Goal: Transaction & Acquisition: Purchase product/service

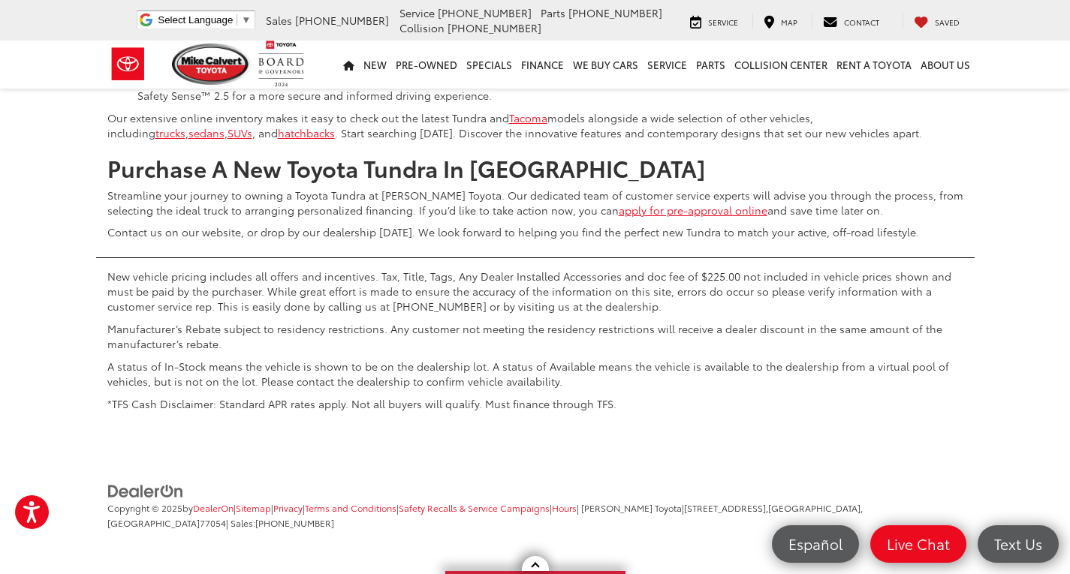
scroll to position [28978, 0]
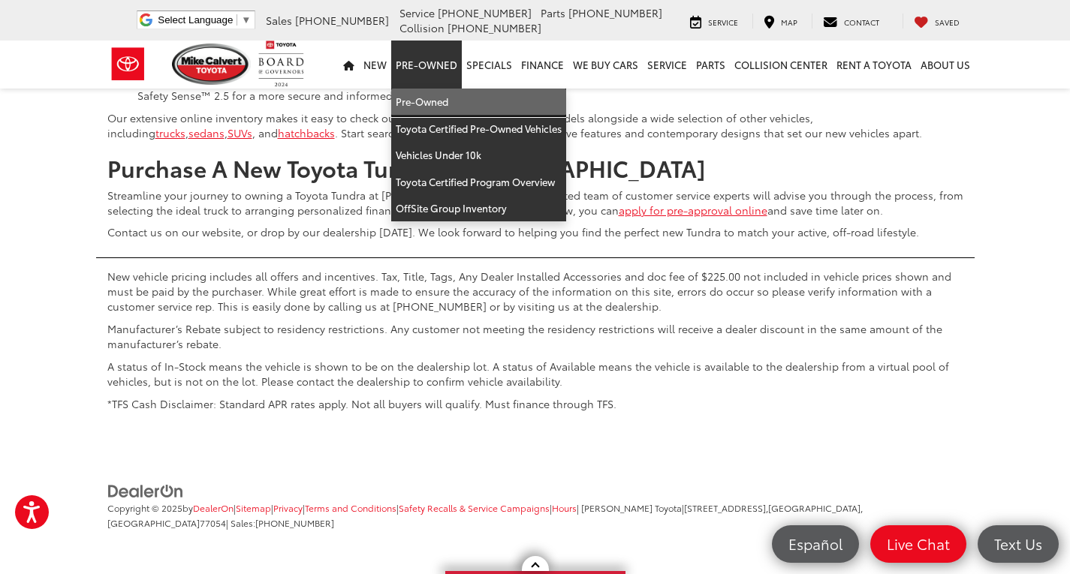
click at [430, 101] on link "Pre-Owned" at bounding box center [478, 102] width 175 height 27
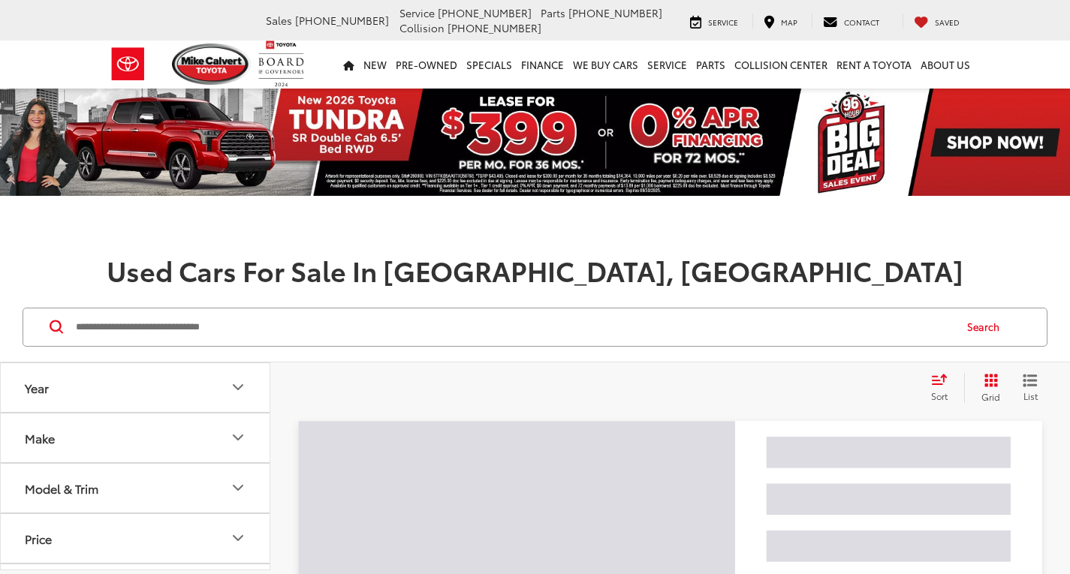
click at [307, 324] on input "Search by Make, Model, or Keyword" at bounding box center [513, 327] width 878 height 36
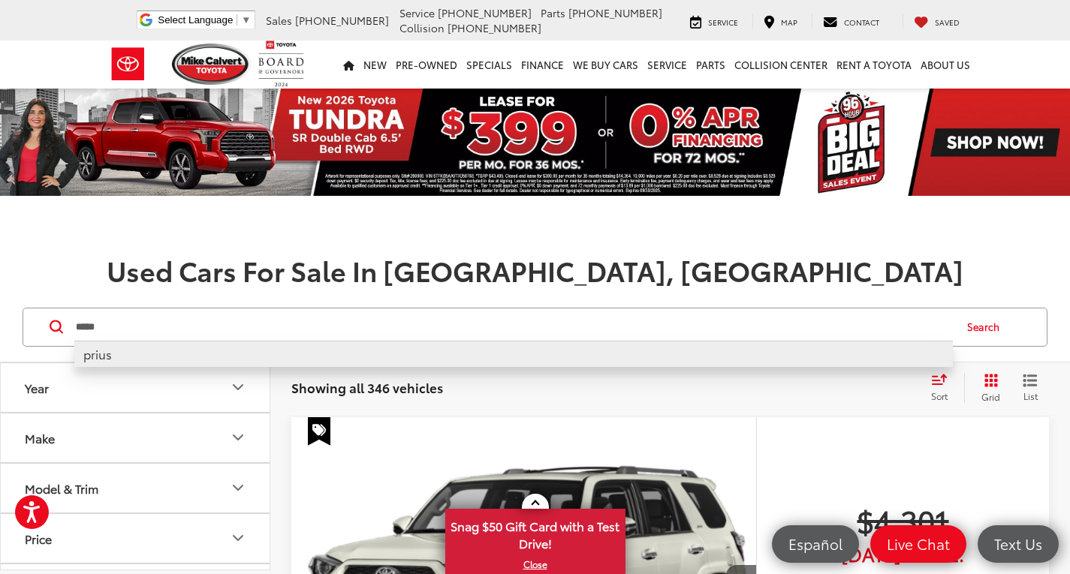
click at [150, 358] on li "prius" at bounding box center [513, 354] width 878 height 26
type input "*****"
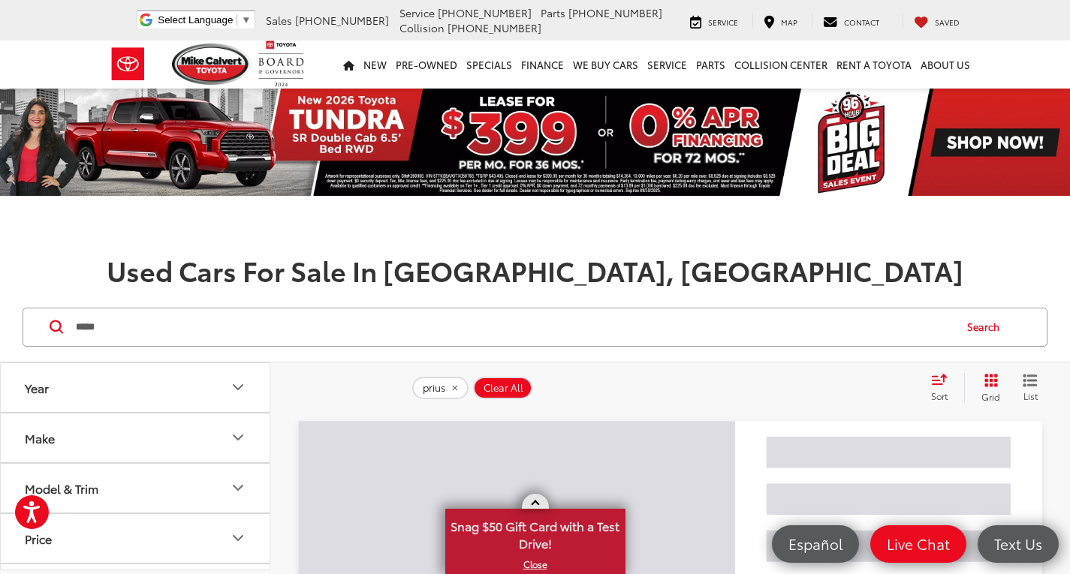
click at [536, 503] on span at bounding box center [535, 505] width 8 height 8
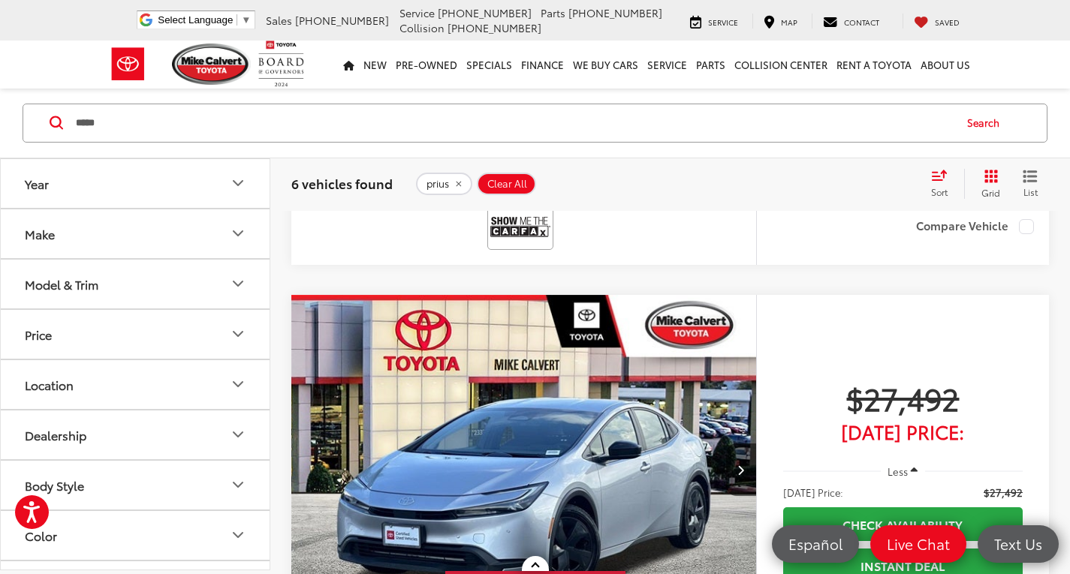
scroll to position [1877, 0]
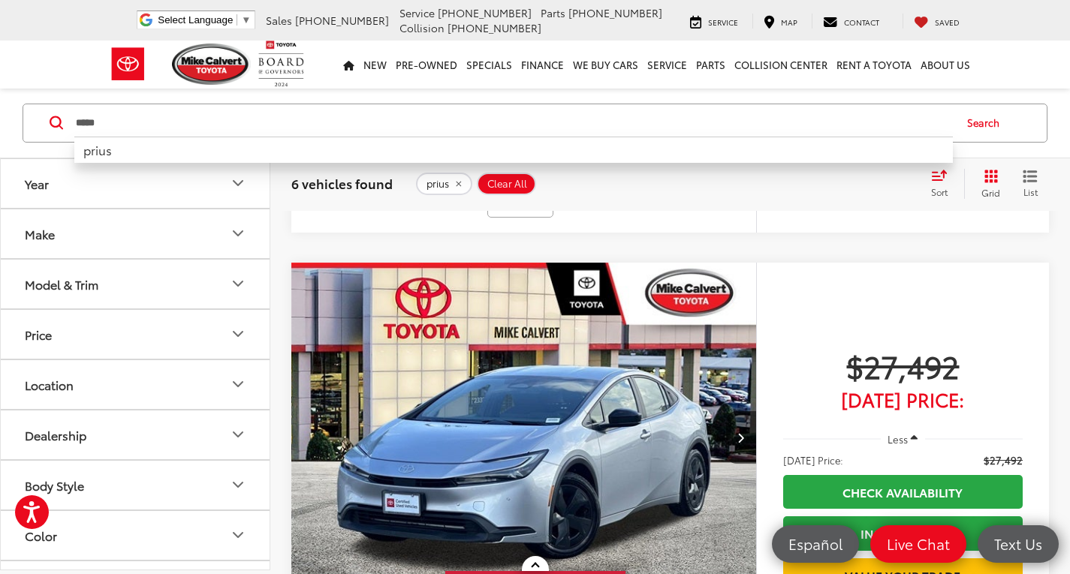
drag, startPoint x: 131, startPoint y: 131, endPoint x: 50, endPoint y: 131, distance: 81.1
click at [50, 131] on div "***** ***** prius Search" at bounding box center [535, 123] width 1025 height 39
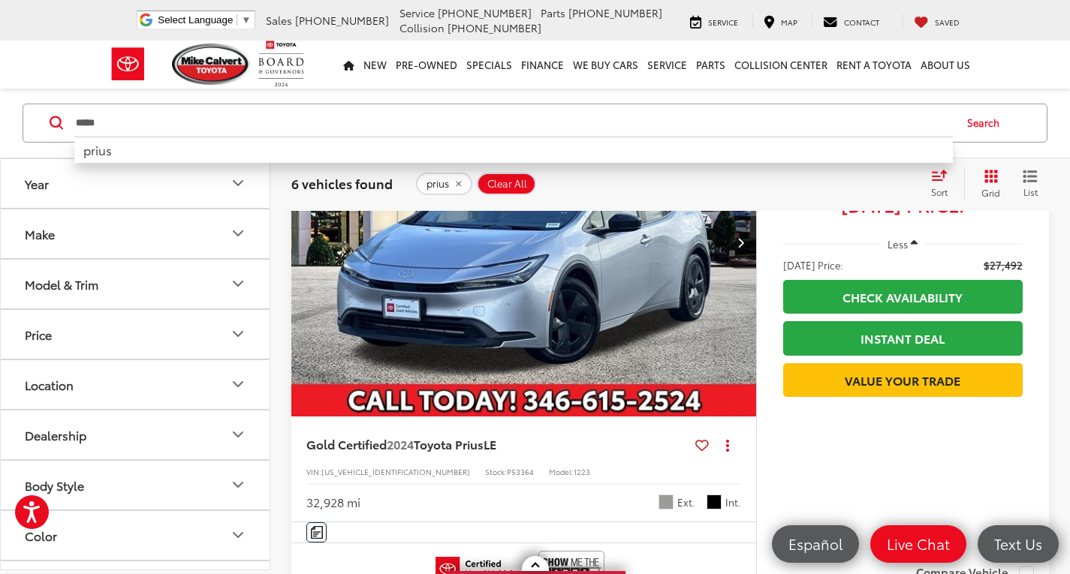
scroll to position [2102, 0]
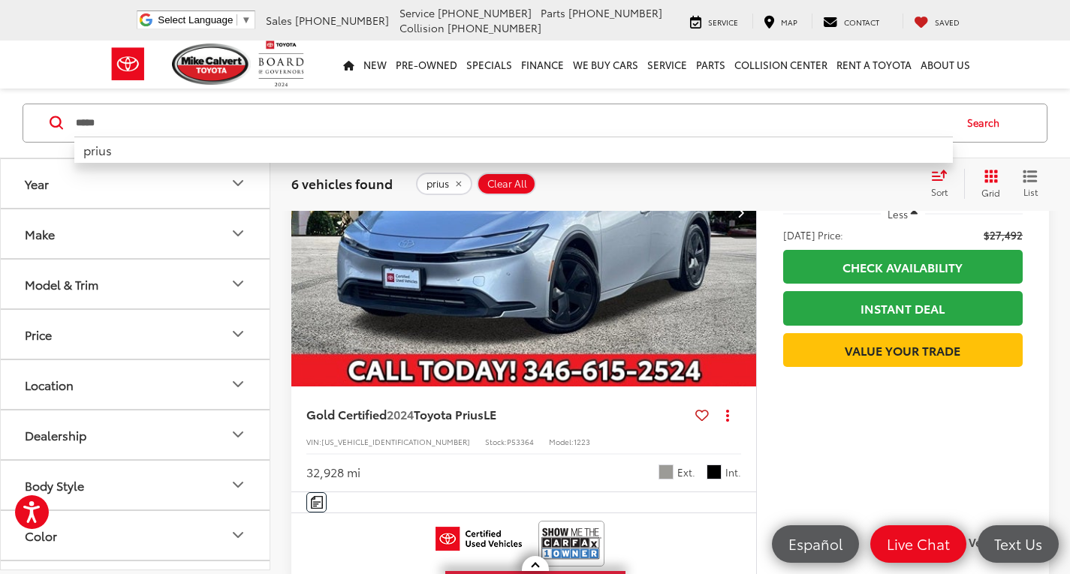
click at [599, 300] on img "2024 Toyota Prius LE 0" at bounding box center [524, 213] width 467 height 350
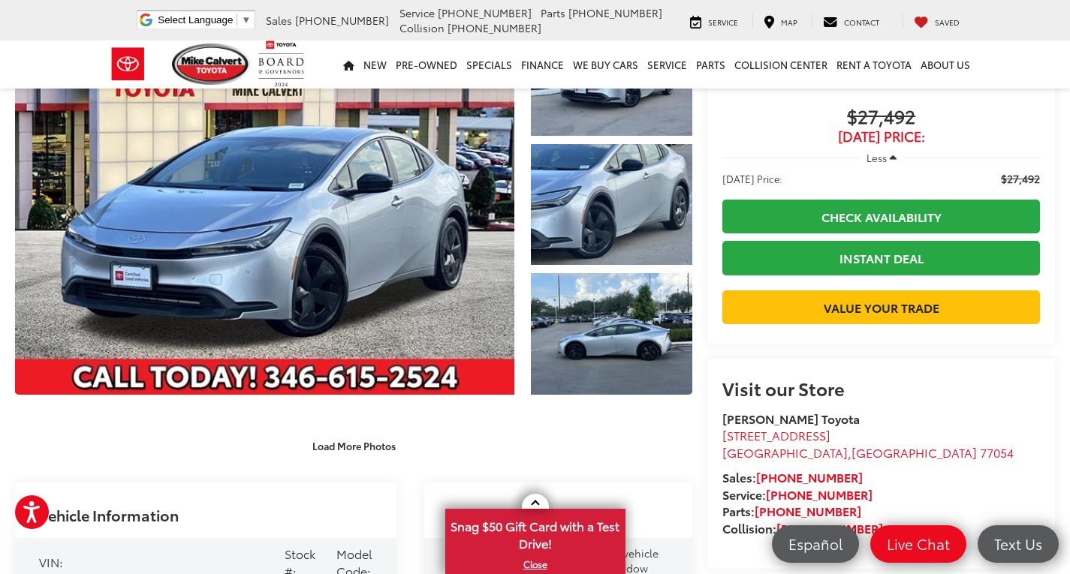
scroll to position [150, 0]
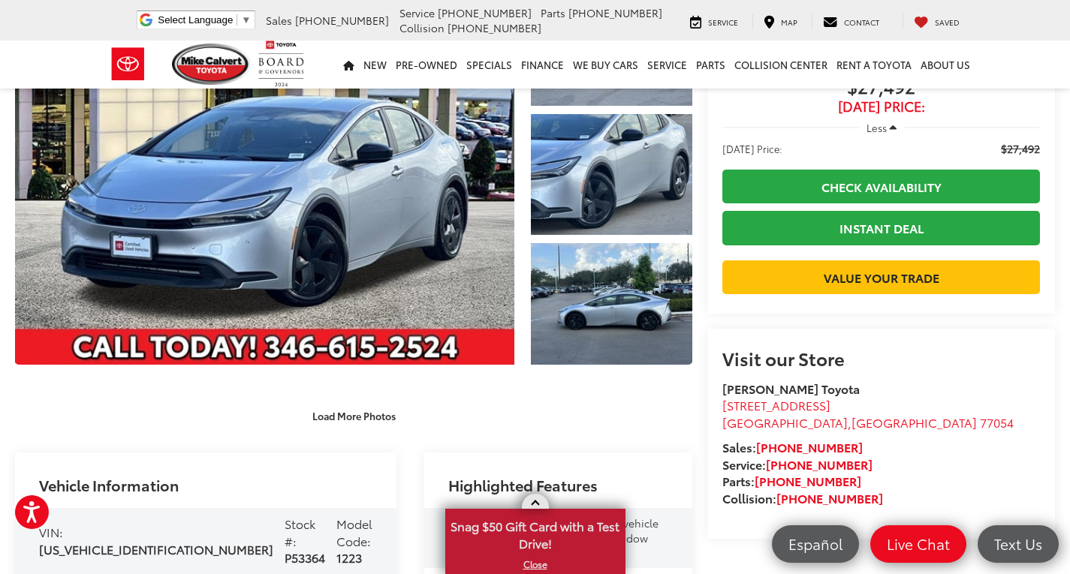
click at [536, 503] on span at bounding box center [535, 505] width 8 height 8
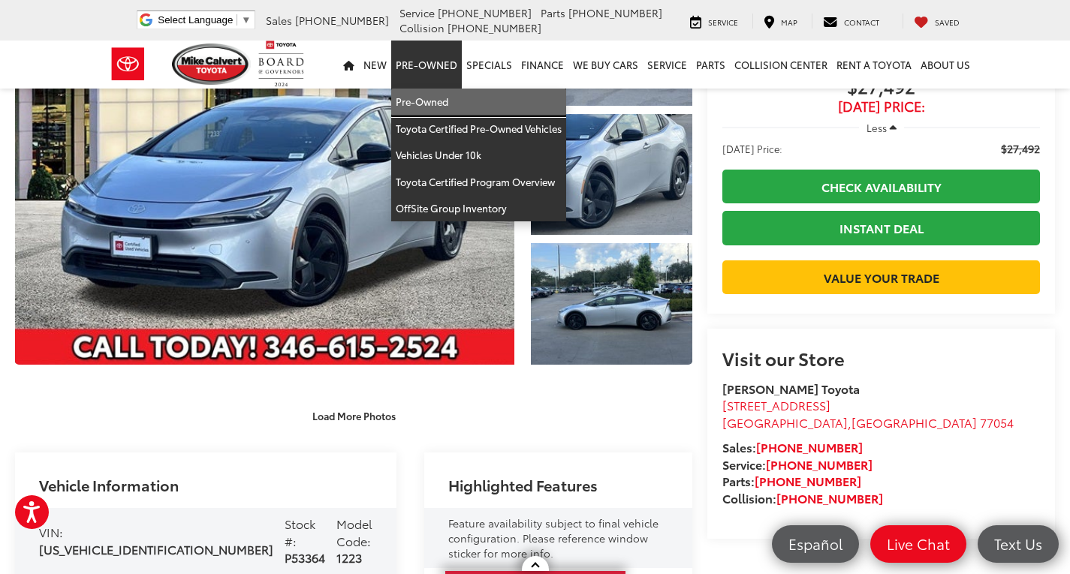
click at [423, 98] on link "Pre-Owned" at bounding box center [478, 102] width 175 height 27
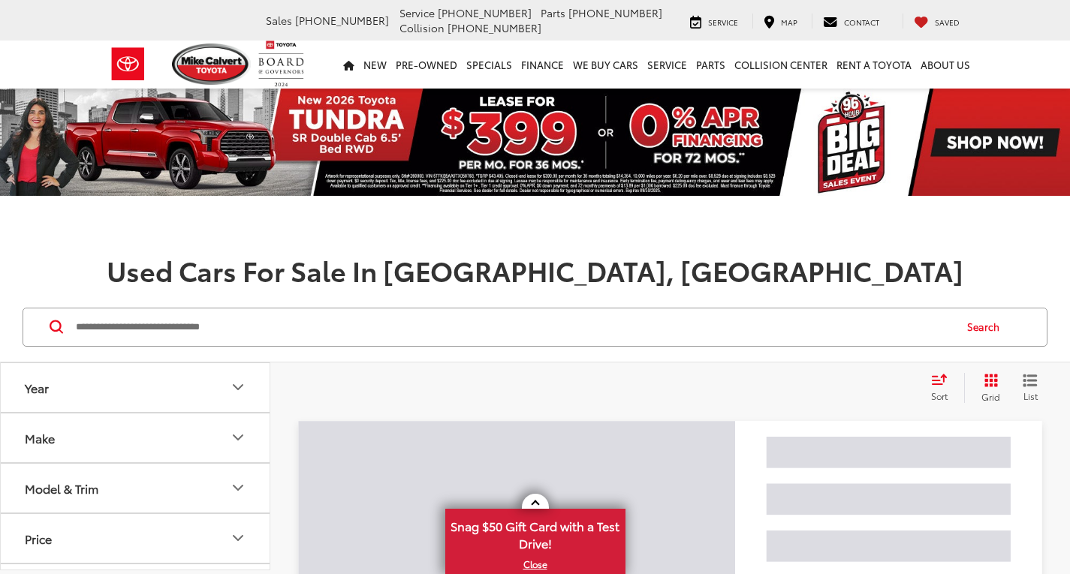
click at [310, 328] on input "Search by Make, Model, or Keyword" at bounding box center [513, 327] width 878 height 36
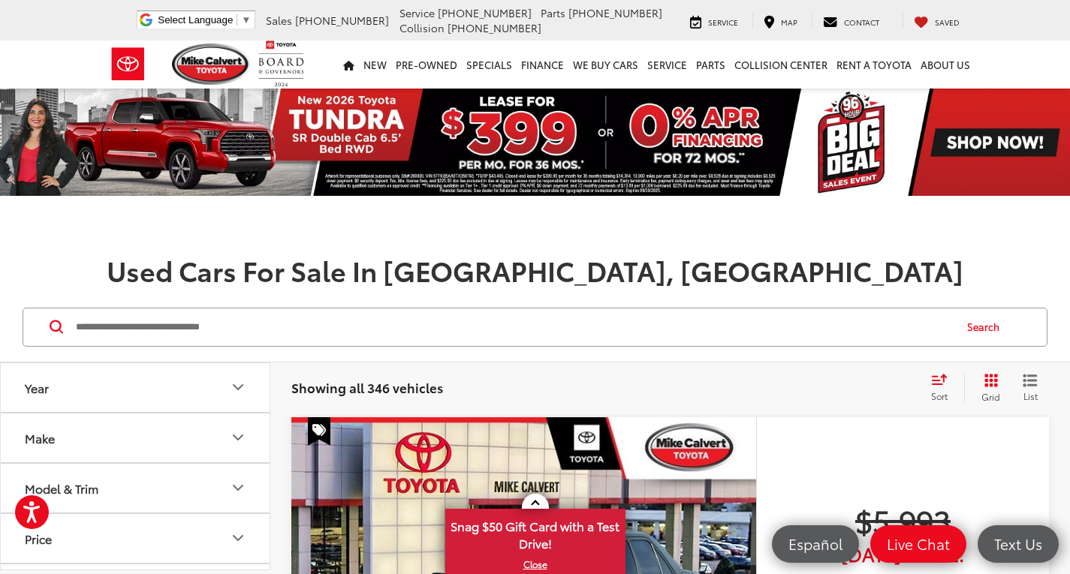
click at [276, 316] on input "Search by Make, Model, or Keyword" at bounding box center [513, 327] width 878 height 36
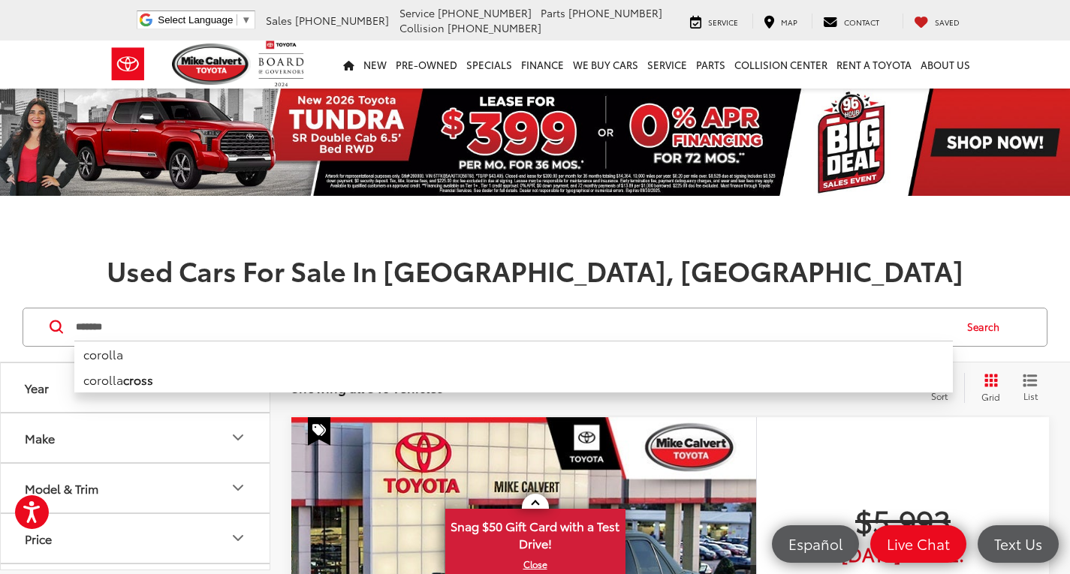
type input "*******"
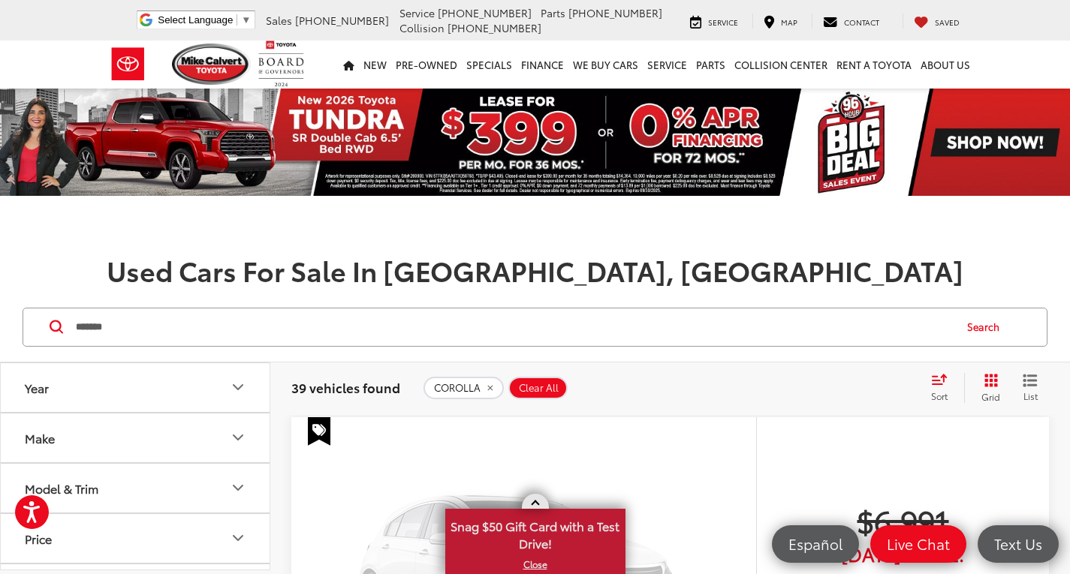
click at [540, 503] on link at bounding box center [535, 501] width 27 height 15
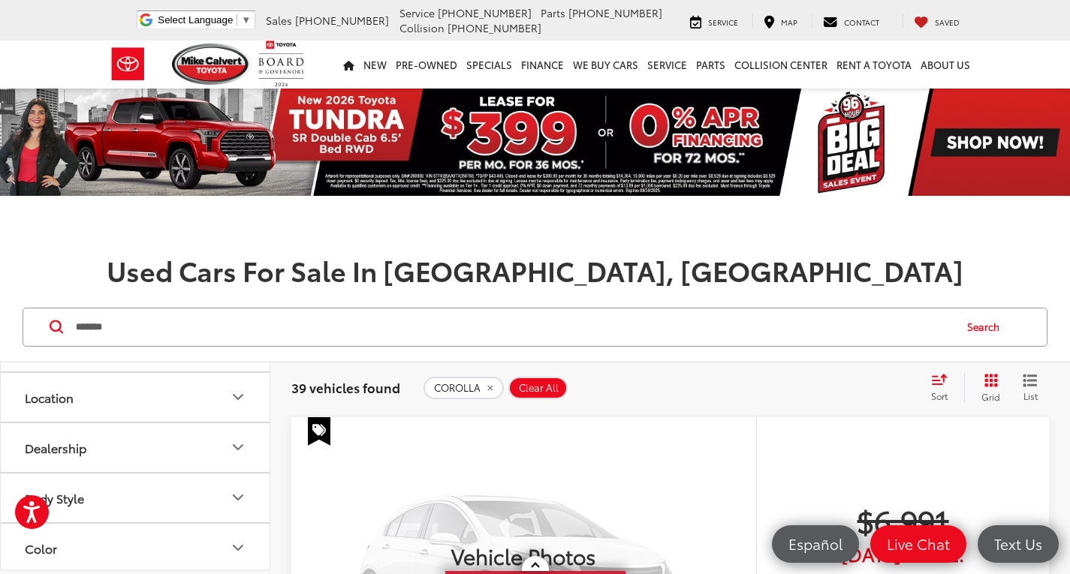
scroll to position [225, 0]
click at [948, 384] on div "Sort" at bounding box center [943, 388] width 41 height 30
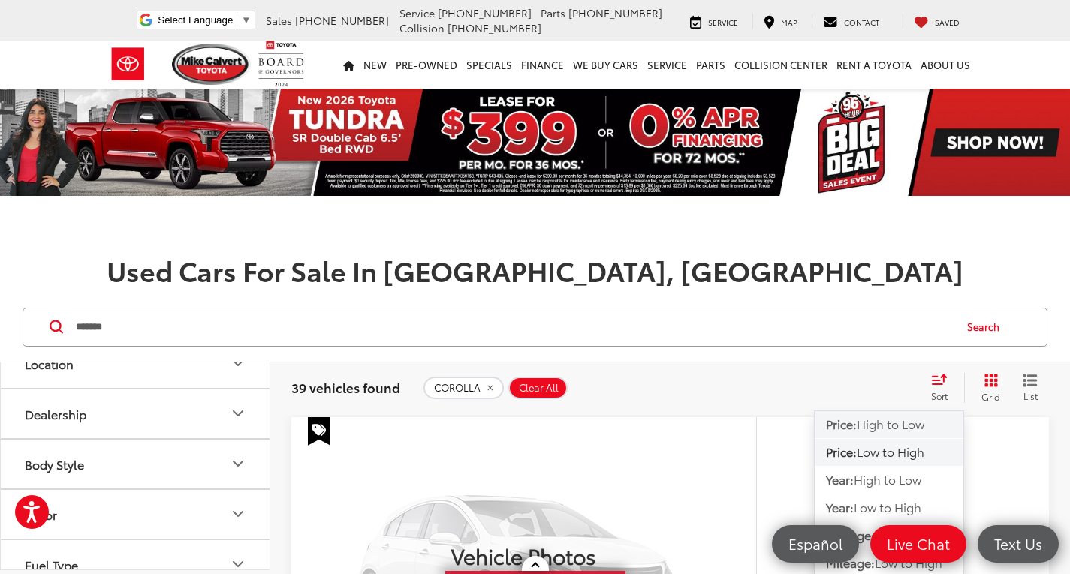
click at [902, 421] on span "High to Low" at bounding box center [891, 423] width 68 height 17
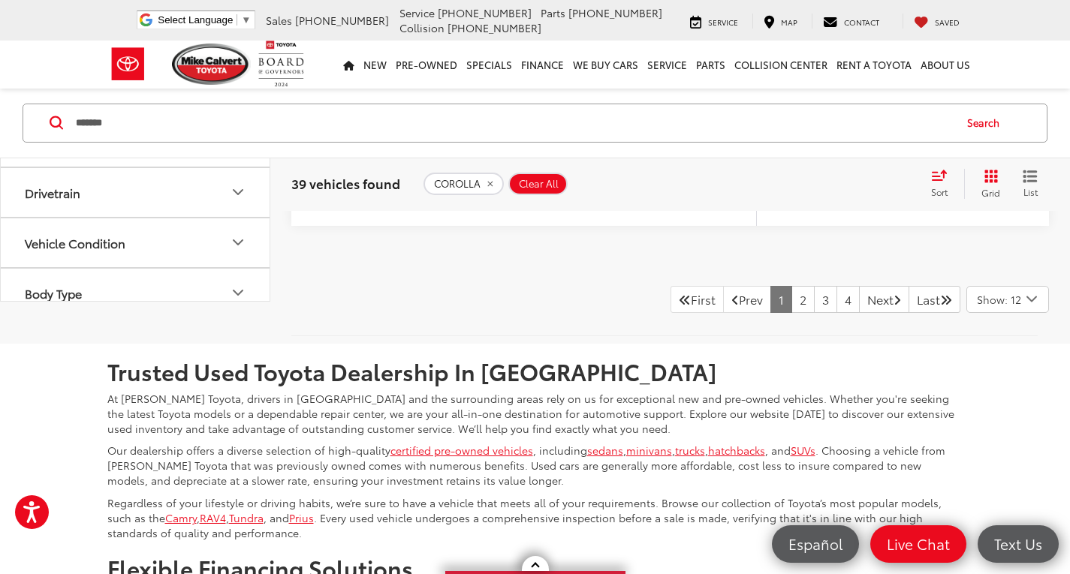
scroll to position [7049, 0]
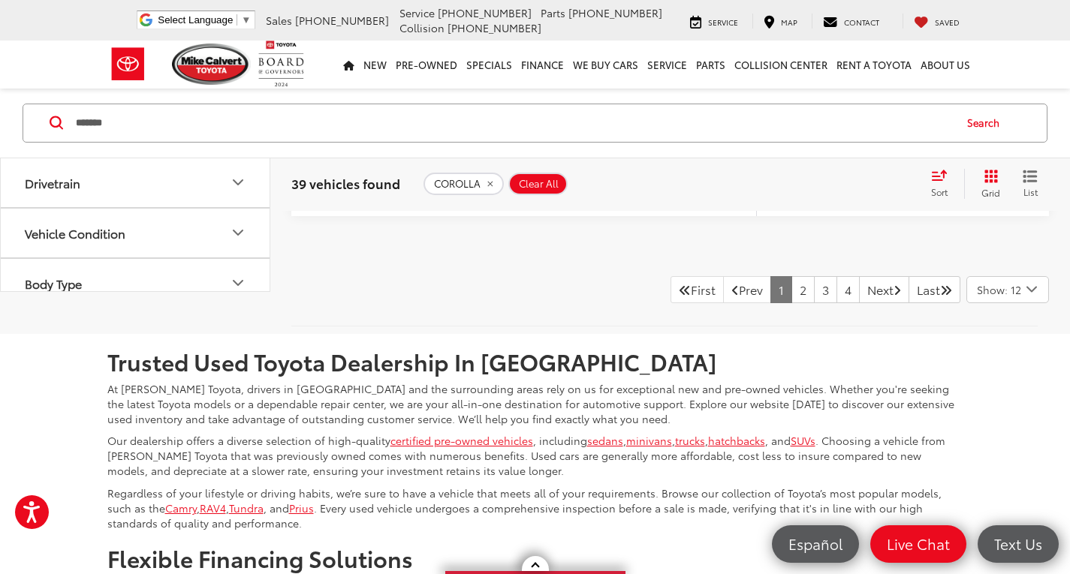
click at [1012, 285] on span "Show: 12" at bounding box center [999, 289] width 44 height 15
click at [1011, 403] on button "Show: 96" at bounding box center [1007, 403] width 81 height 27
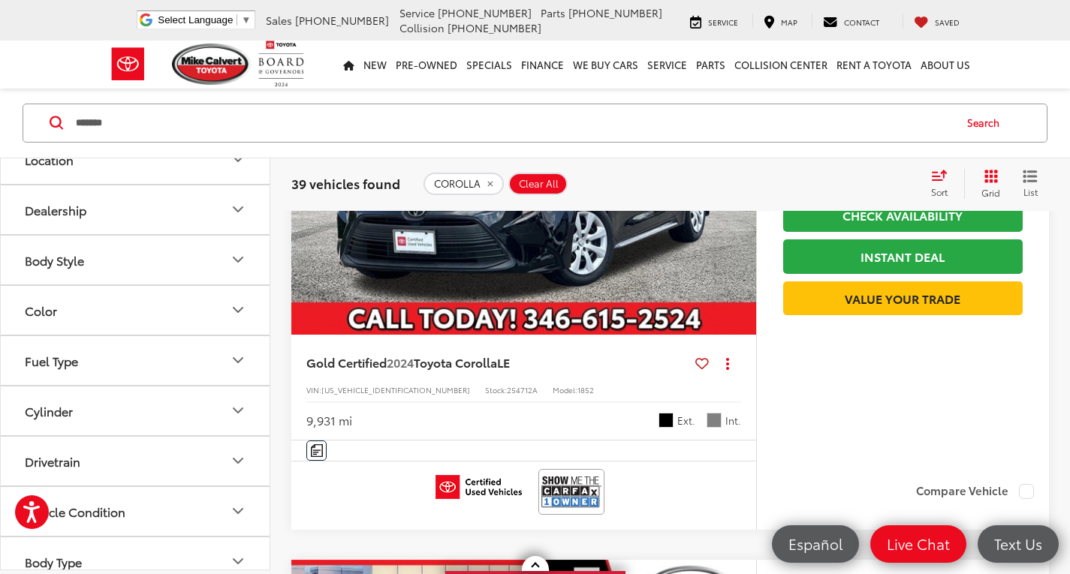
scroll to position [11811, 0]
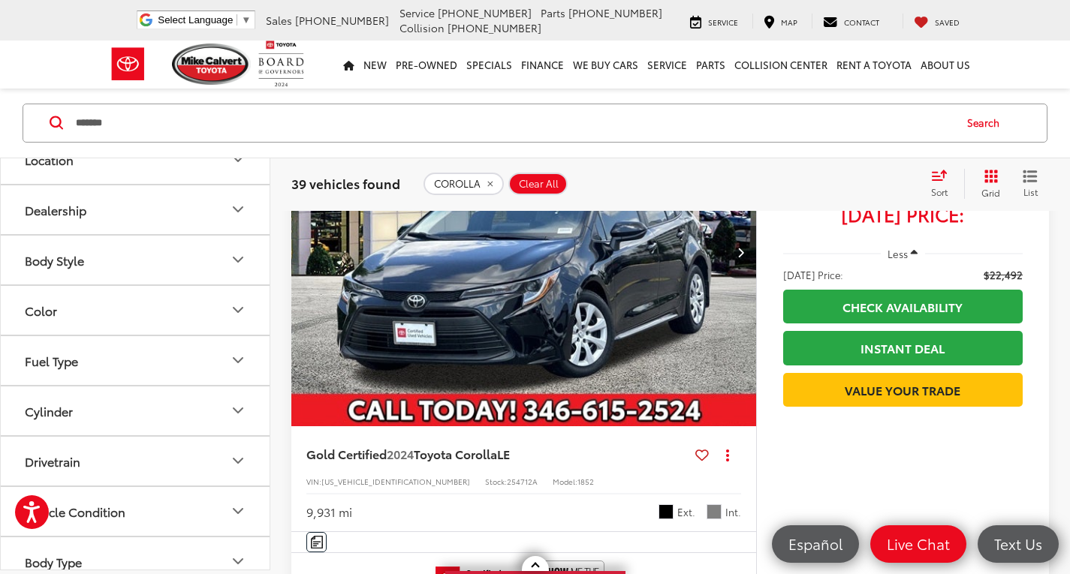
click at [517, 317] on img "2024 Toyota Corolla LE 0" at bounding box center [524, 252] width 467 height 350
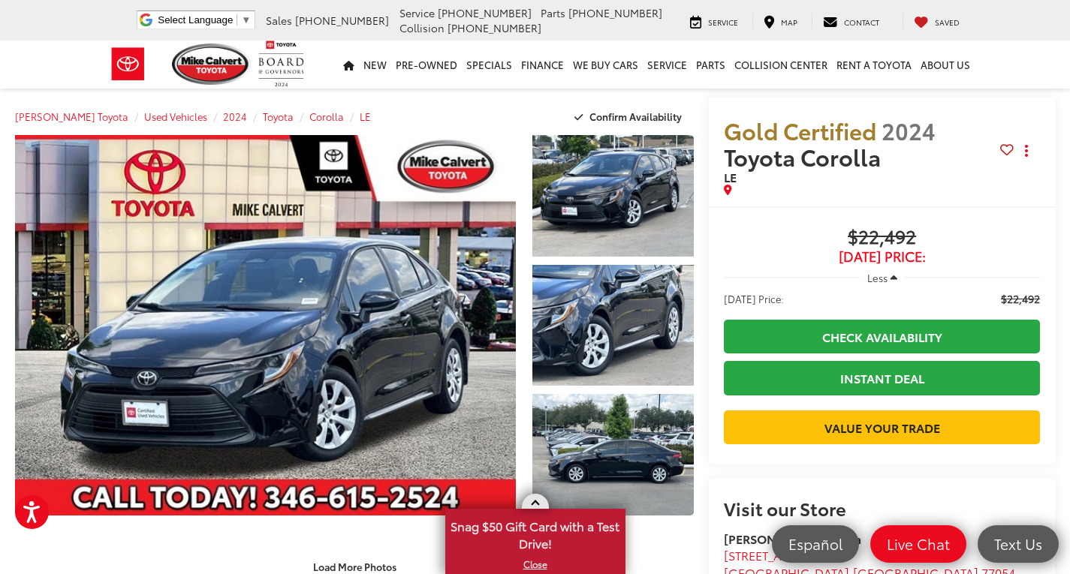
click at [538, 501] on link at bounding box center [535, 501] width 27 height 15
